Goal: Information Seeking & Learning: Learn about a topic

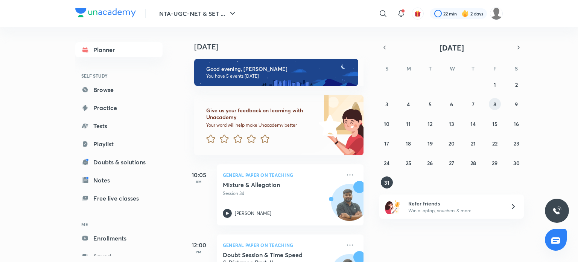
click at [491, 104] on button "8" at bounding box center [495, 104] width 12 height 12
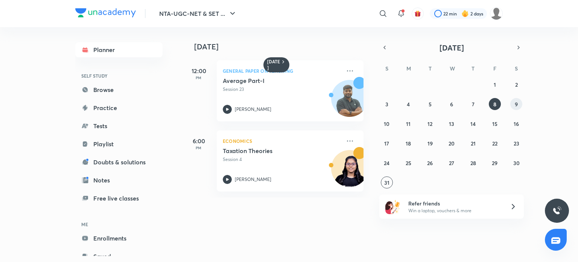
click at [513, 104] on button "9" at bounding box center [517, 104] width 12 height 12
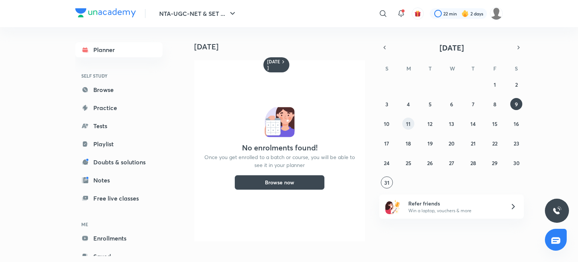
click at [406, 126] on button "11" at bounding box center [409, 123] width 12 height 12
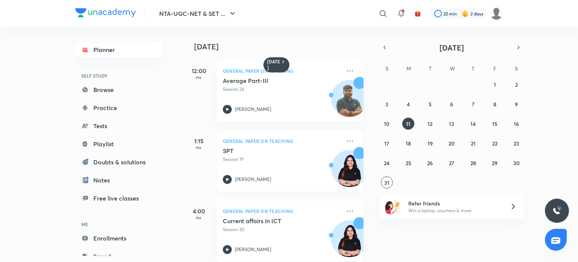
scroll to position [81, 0]
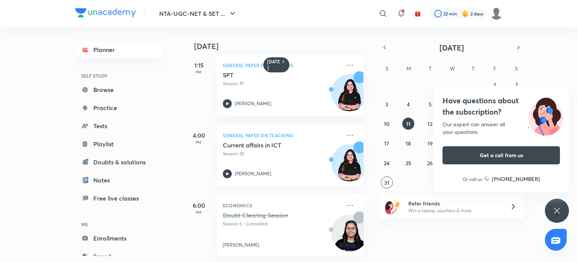
click at [555, 209] on icon at bounding box center [557, 210] width 6 height 6
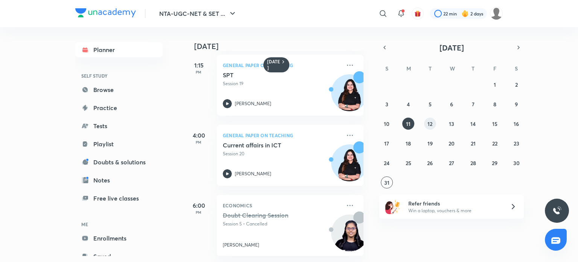
click at [428, 119] on button "12" at bounding box center [430, 123] width 12 height 12
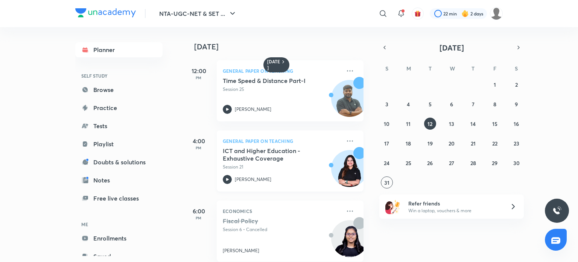
scroll to position [11, 0]
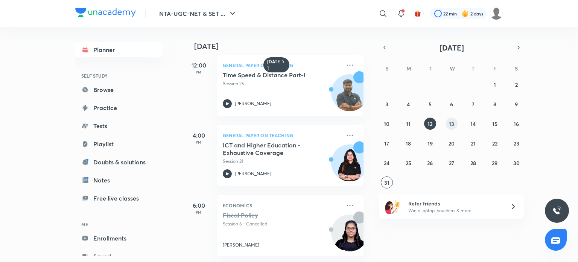
click at [455, 123] on button "13" at bounding box center [452, 123] width 12 height 12
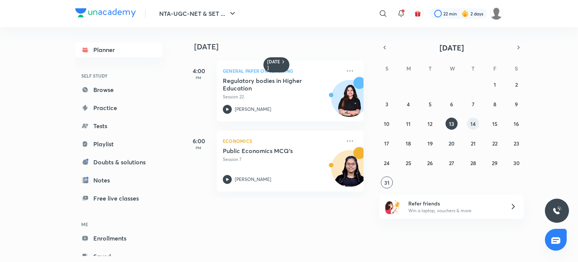
click at [476, 119] on button "14" at bounding box center [473, 123] width 12 height 12
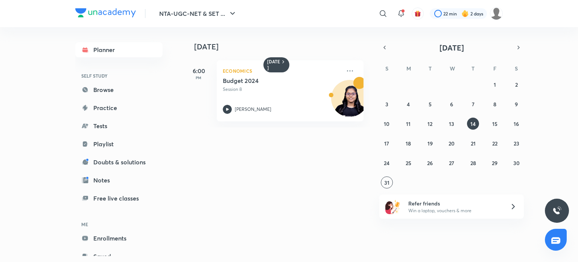
click at [501, 123] on div "27 28 29 30 31 1 2 3 4 5 6 7 8 9 10 11 12 13 14 15 16 17 18 19 20 21 22 23 24 2…" at bounding box center [452, 133] width 145 height 110
click at [494, 123] on abbr "15" at bounding box center [495, 123] width 5 height 7
click at [512, 124] on button "16" at bounding box center [517, 123] width 12 height 12
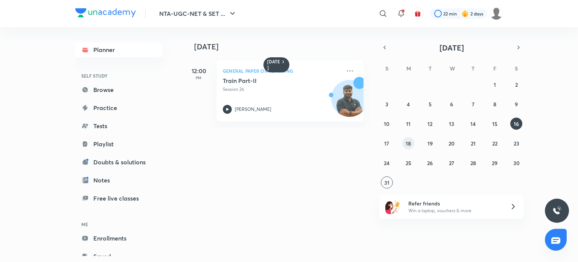
click at [408, 143] on abbr "18" at bounding box center [408, 143] width 5 height 7
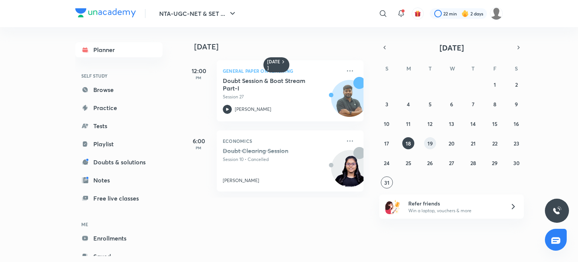
click at [426, 142] on button "19" at bounding box center [430, 143] width 12 height 12
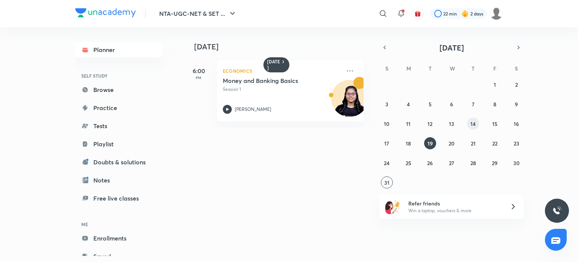
click at [475, 121] on abbr "14" at bounding box center [473, 123] width 5 height 7
click at [450, 120] on abbr "13" at bounding box center [451, 123] width 5 height 7
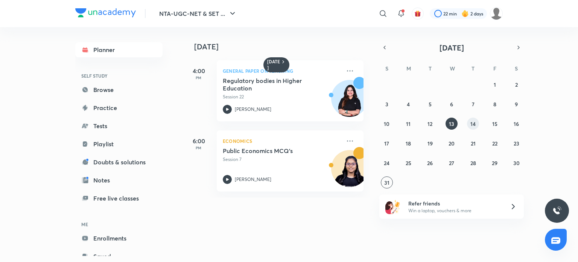
click at [467, 122] on div "27 28 29 30 31 1 2 3 4 5 6 7 8 9 10 11 12 13 14 15 16 17 18 19 20 21 22 23 24 2…" at bounding box center [452, 133] width 145 height 110
click at [471, 124] on abbr "14" at bounding box center [473, 123] width 5 height 7
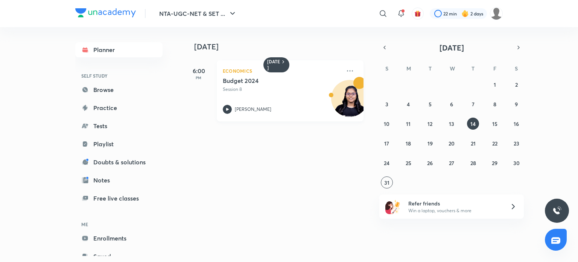
click at [279, 103] on div "Budget 2024 Session 8 [PERSON_NAME]" at bounding box center [282, 95] width 118 height 37
click at [496, 104] on abbr "8" at bounding box center [495, 104] width 3 height 7
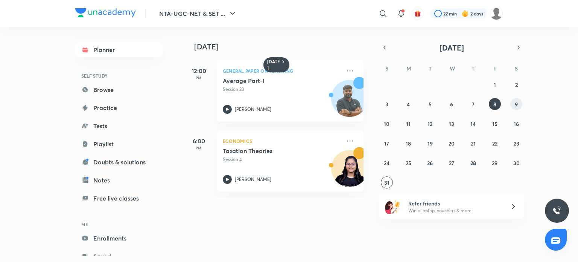
click at [513, 107] on button "9" at bounding box center [517, 104] width 12 height 12
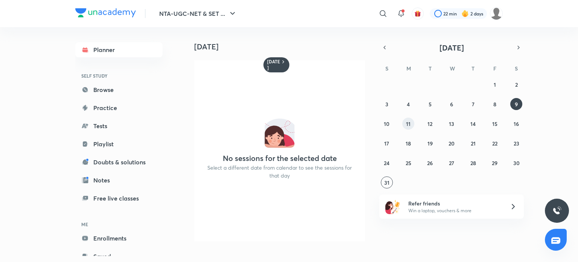
click at [413, 123] on button "11" at bounding box center [409, 123] width 12 height 12
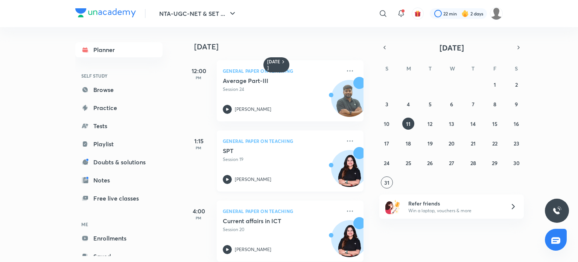
scroll to position [81, 0]
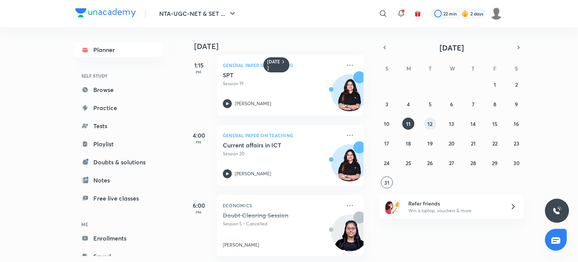
click at [431, 125] on abbr "12" at bounding box center [430, 123] width 5 height 7
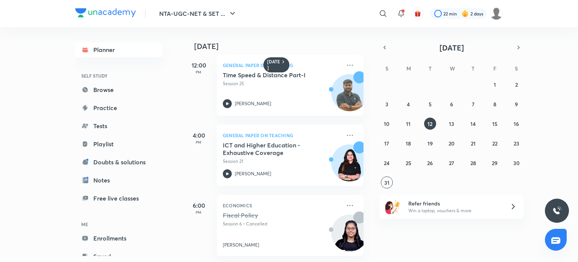
scroll to position [11, 0]
click at [451, 122] on abbr "13" at bounding box center [451, 123] width 5 height 7
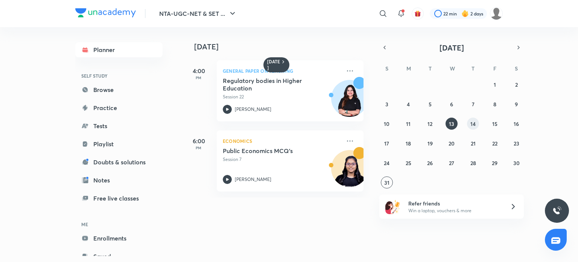
click at [475, 125] on abbr "14" at bounding box center [473, 123] width 5 height 7
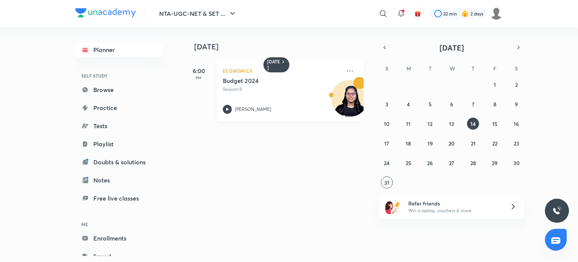
click at [290, 85] on div "Budget 2024 Session 8" at bounding box center [282, 85] width 118 height 16
